Goal: Go to known website: Go to known website

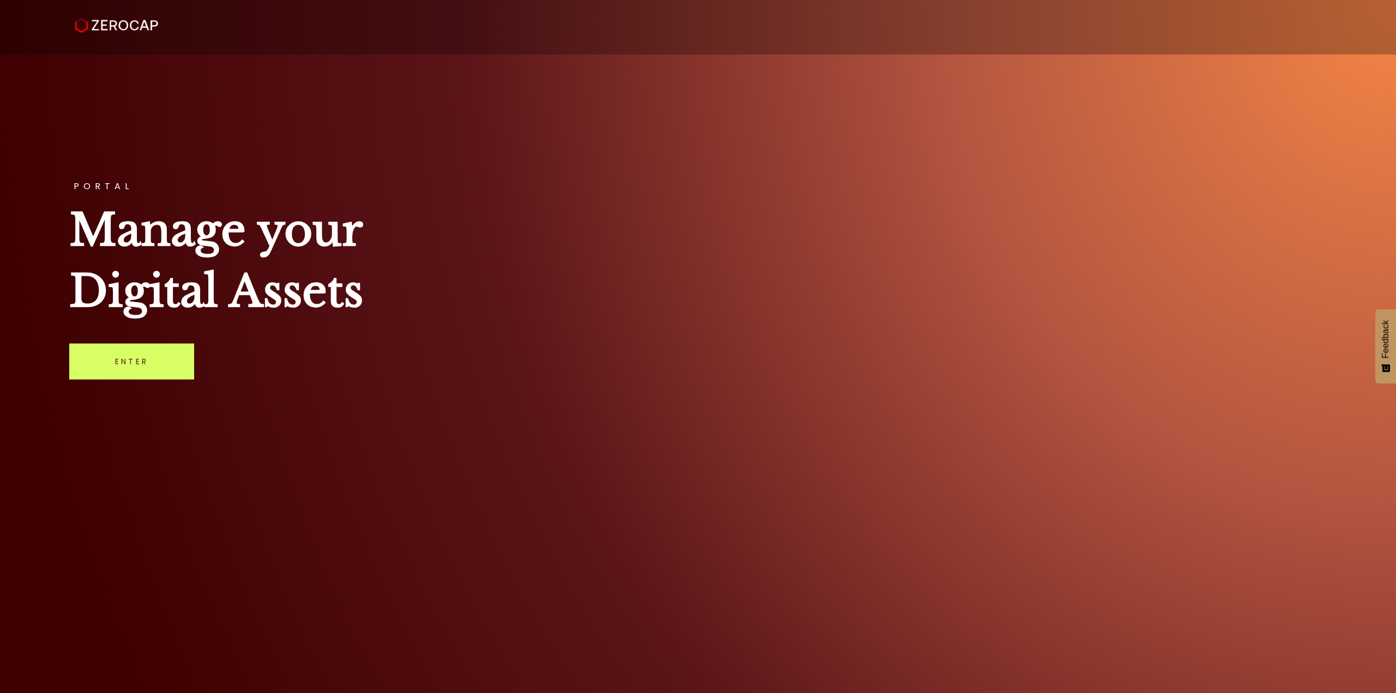
click at [233, 556] on div "PORTAL Manage your Digital Assets Enter" at bounding box center [698, 346] width 1396 height 693
click at [156, 367] on link "Enter" at bounding box center [131, 361] width 125 height 36
